Goal: Information Seeking & Learning: Learn about a topic

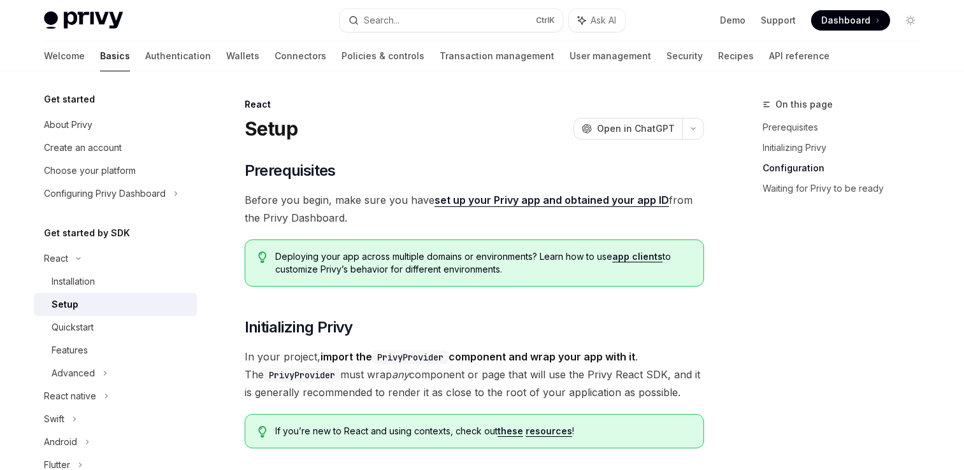
scroll to position [946, 0]
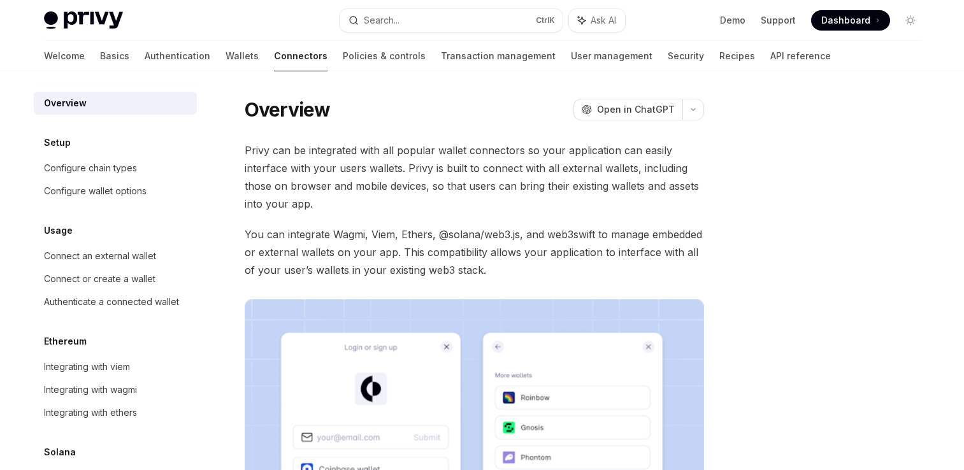
scroll to position [4, 0]
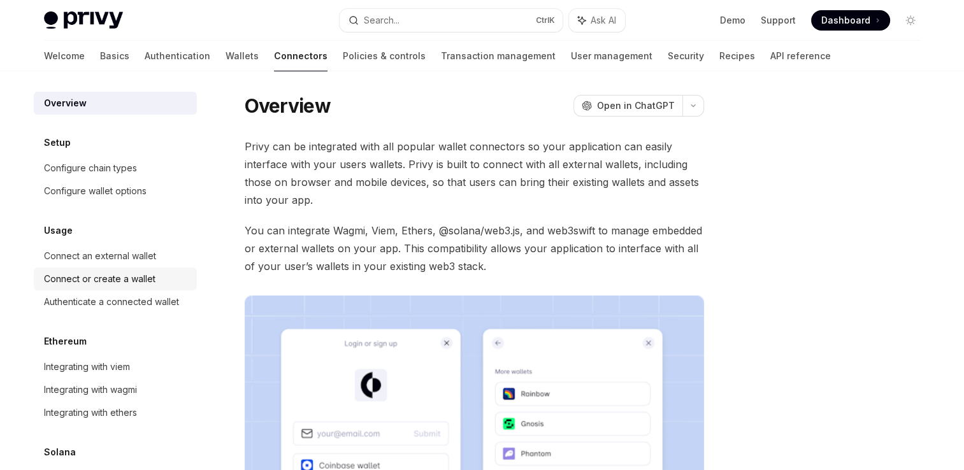
click at [103, 288] on link "Connect or create a wallet" at bounding box center [115, 279] width 163 height 23
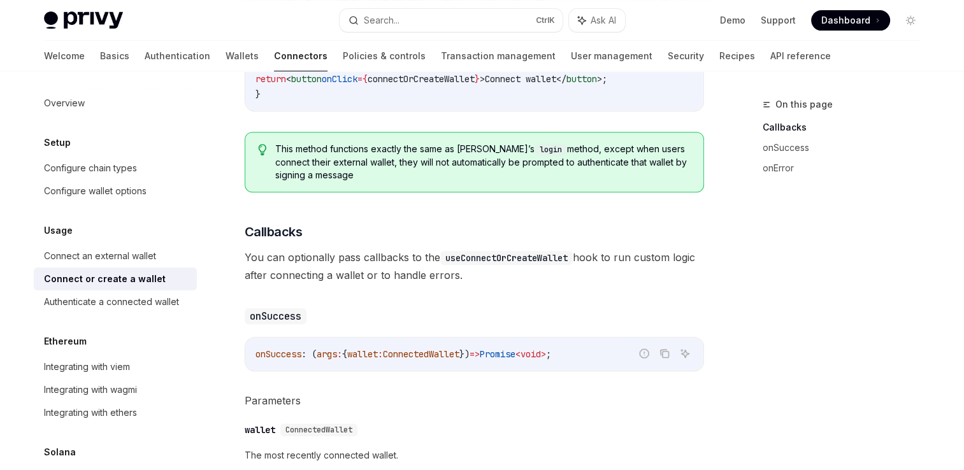
scroll to position [577, 0]
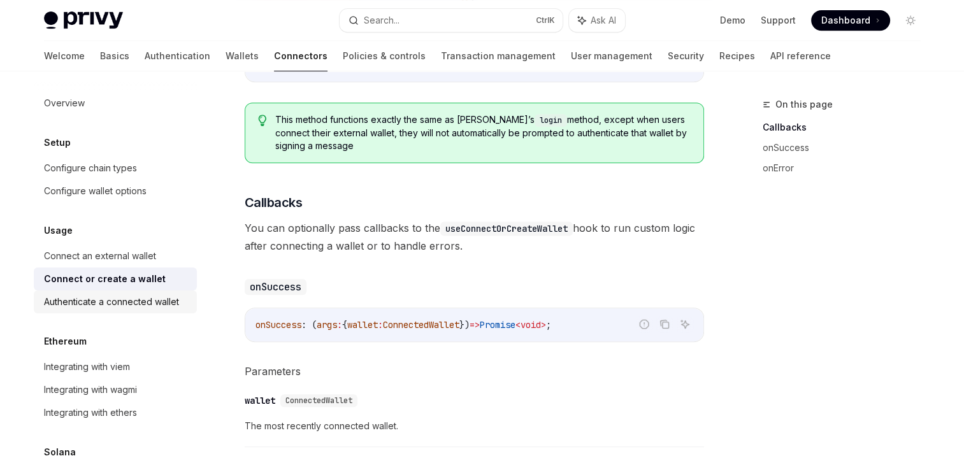
click at [135, 302] on div "Authenticate a connected wallet" at bounding box center [111, 301] width 135 height 15
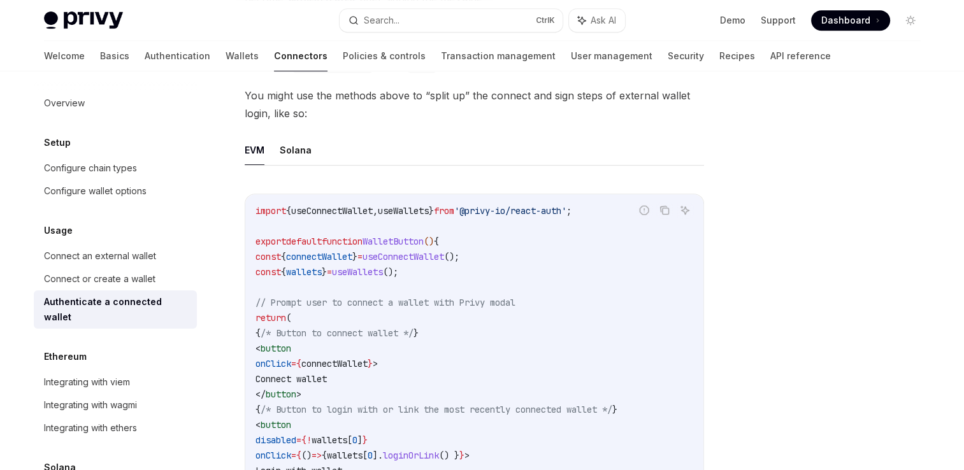
scroll to position [492, 0]
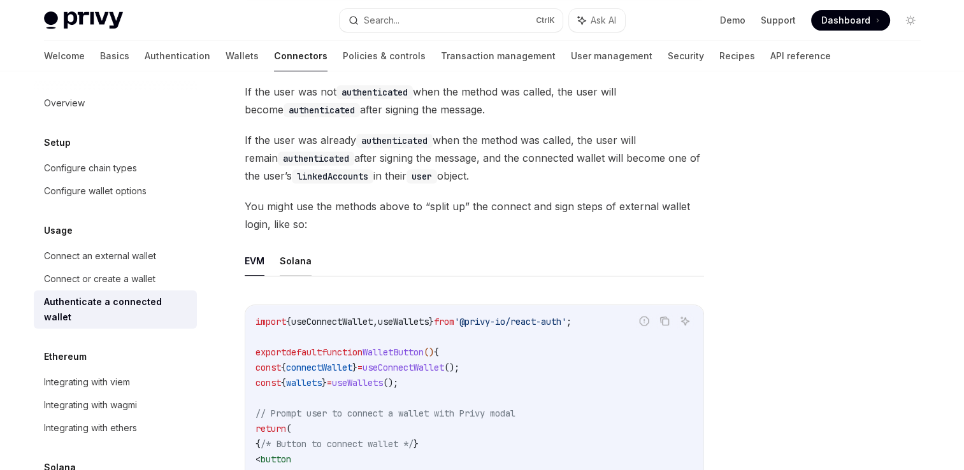
click at [286, 262] on button "Solana" at bounding box center [296, 261] width 32 height 30
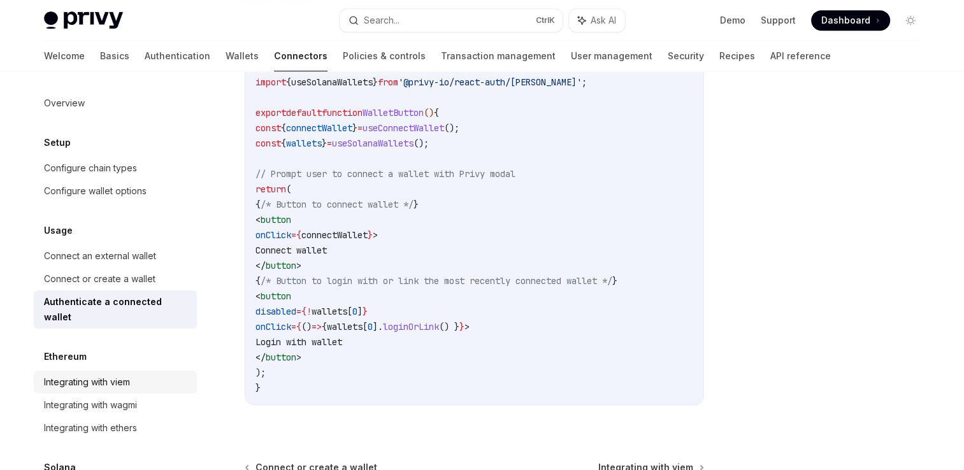
scroll to position [97, 0]
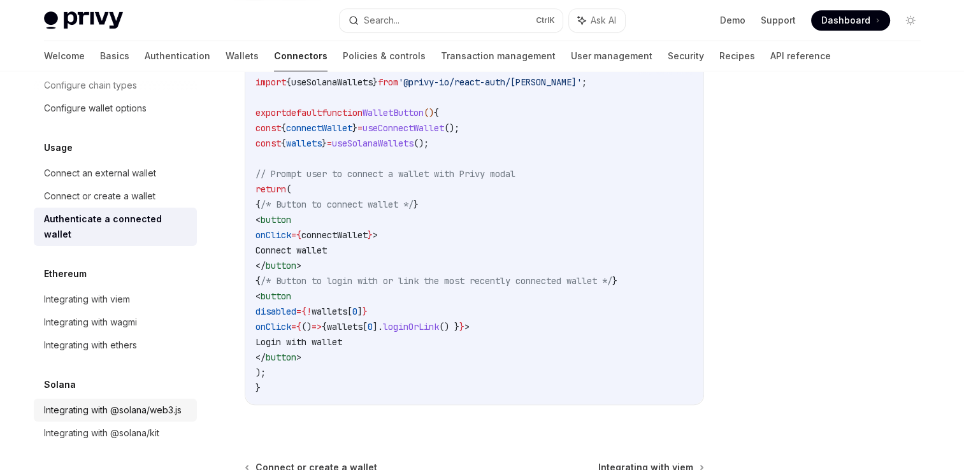
click at [112, 403] on div "Integrating with @solana/web3.js" at bounding box center [113, 410] width 138 height 15
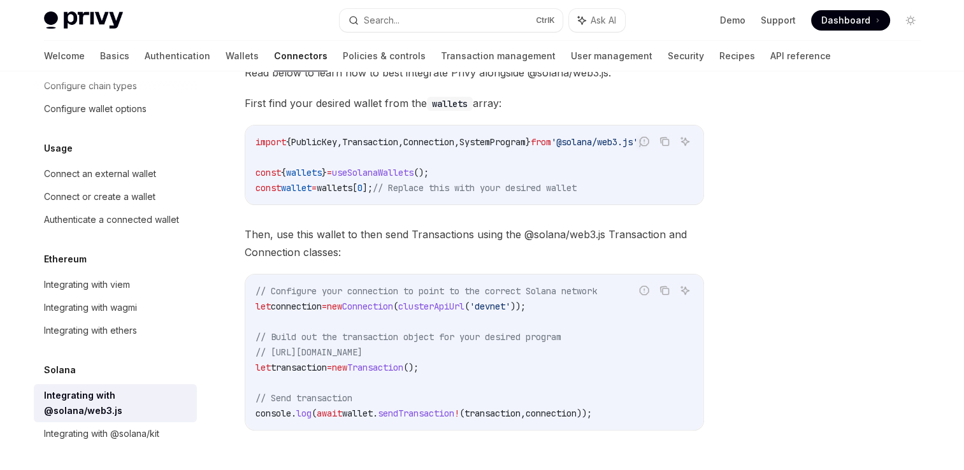
scroll to position [255, 0]
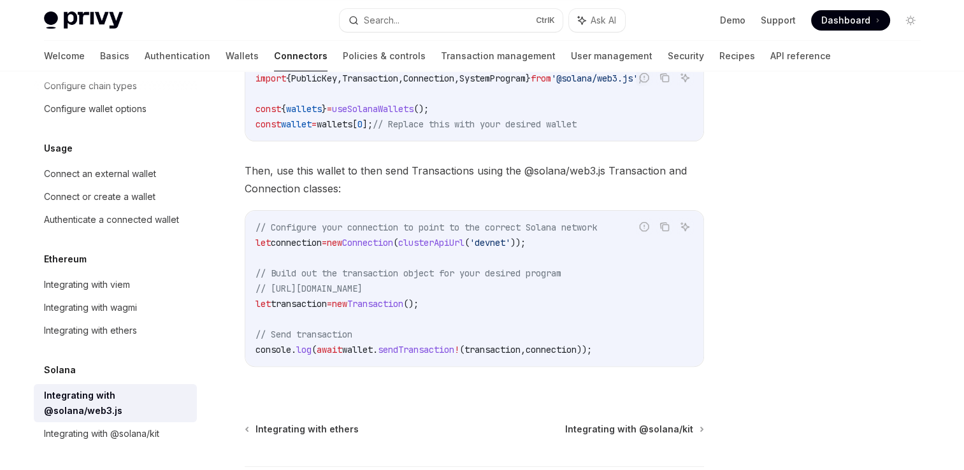
drag, startPoint x: 271, startPoint y: 293, endPoint x: 458, endPoint y: 295, distance: 186.7
click at [363, 294] on span "// [URL][DOMAIN_NAME]" at bounding box center [309, 288] width 107 height 11
drag, startPoint x: 458, startPoint y: 295, endPoint x: 425, endPoint y: 294, distance: 33.1
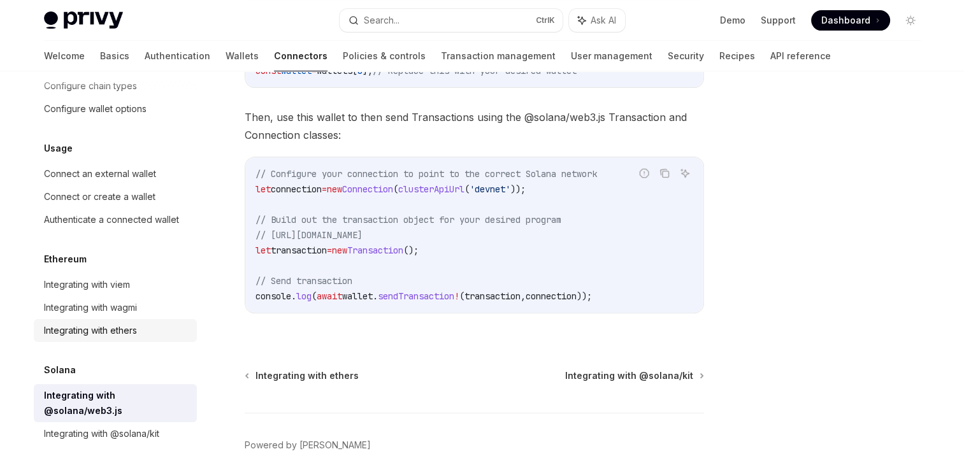
scroll to position [365, 0]
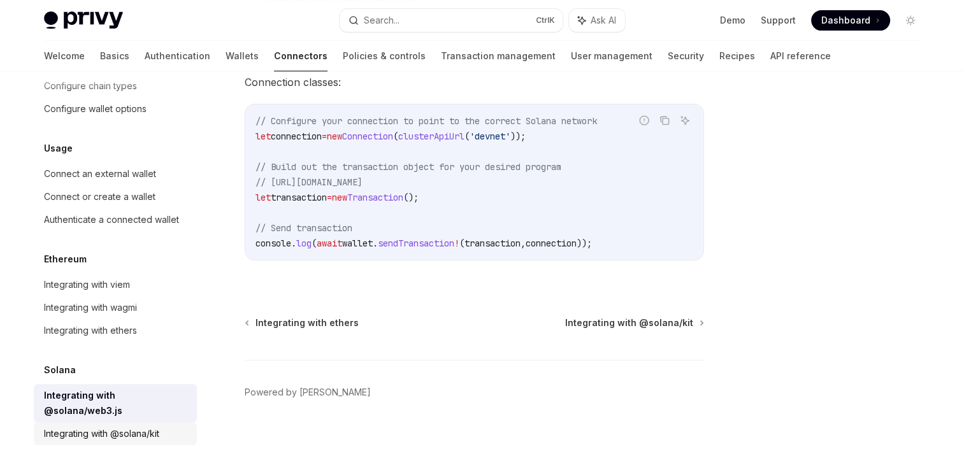
click at [157, 433] on div "Integrating with @solana/kit" at bounding box center [101, 433] width 115 height 15
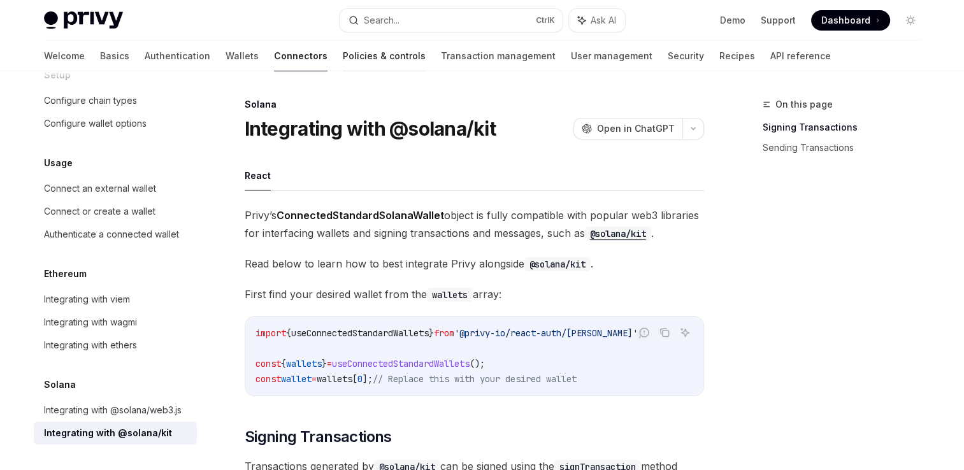
click at [343, 62] on link "Policies & controls" at bounding box center [384, 56] width 83 height 31
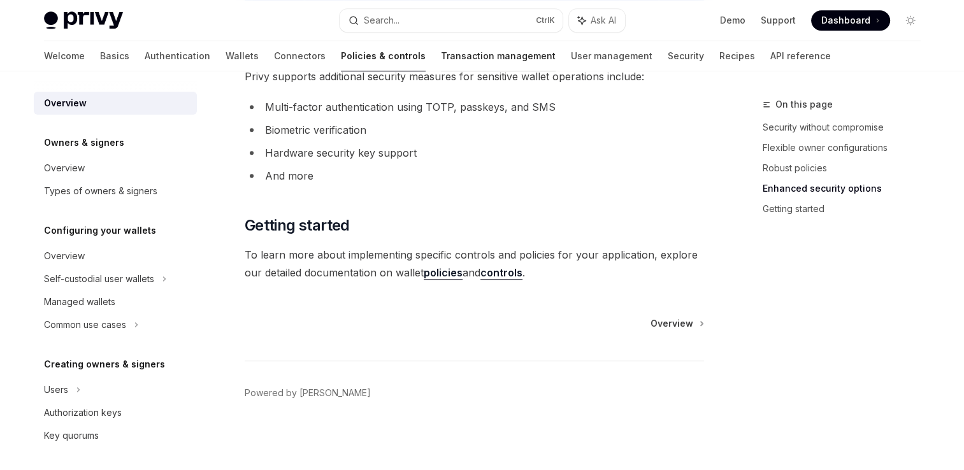
click at [458, 55] on link "Transaction management" at bounding box center [498, 56] width 115 height 31
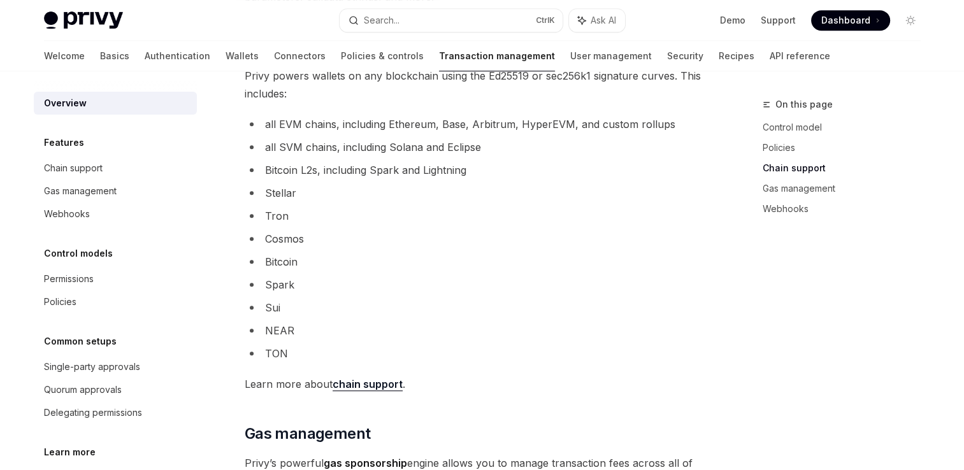
scroll to position [739, 0]
click at [274, 60] on link "Connectors" at bounding box center [300, 56] width 52 height 31
type textarea "*"
